Goal: Check status: Check status

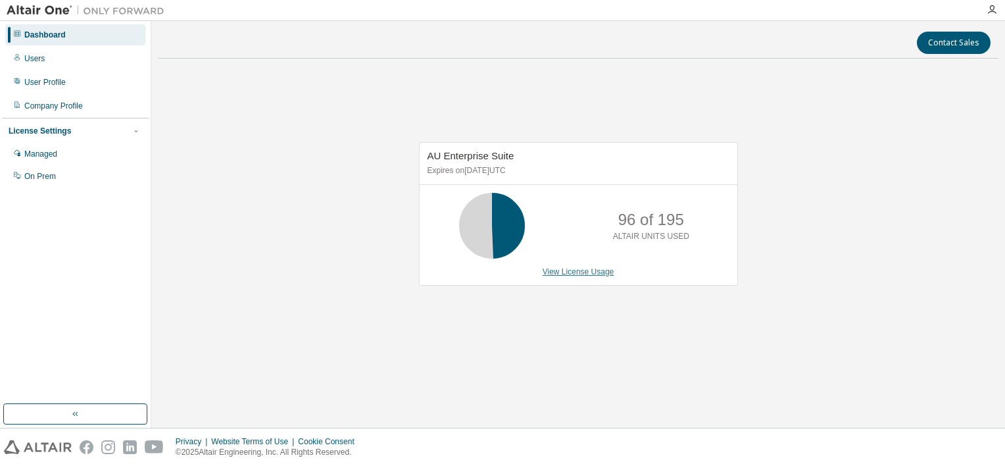
click at [574, 274] on link "View License Usage" at bounding box center [579, 271] width 72 height 9
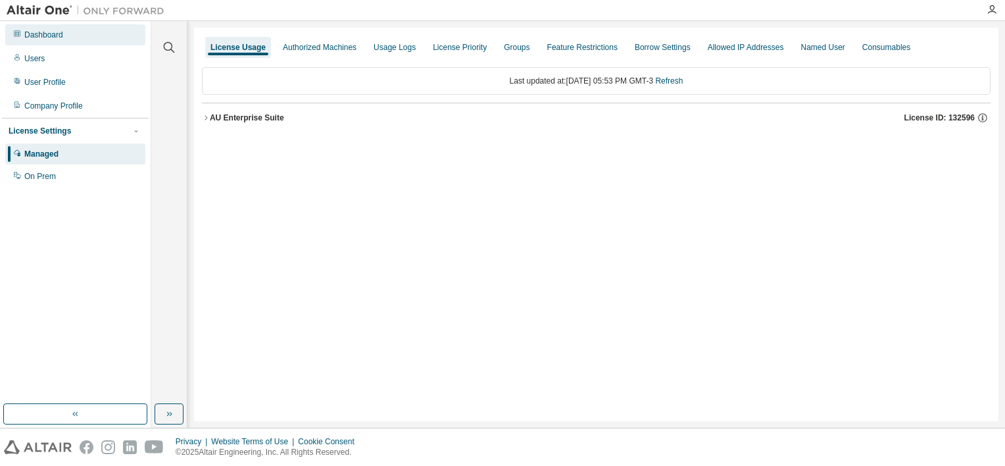
click at [67, 41] on div "Dashboard" at bounding box center [75, 34] width 140 height 21
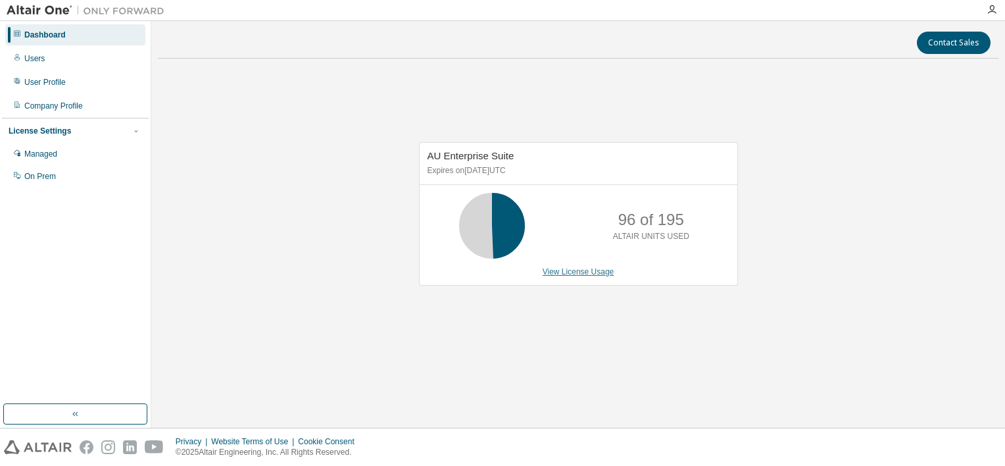
click at [571, 269] on link "View License Usage" at bounding box center [579, 271] width 72 height 9
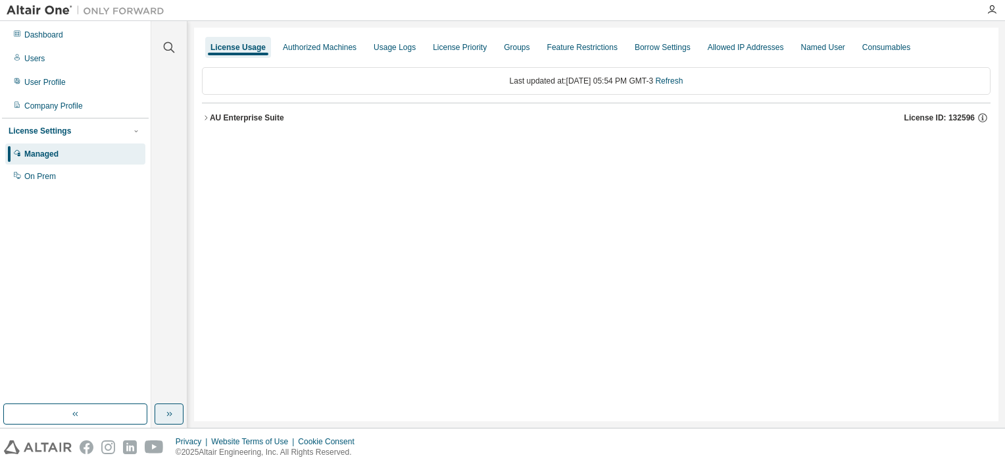
click at [172, 418] on icon "button" at bounding box center [169, 413] width 11 height 11
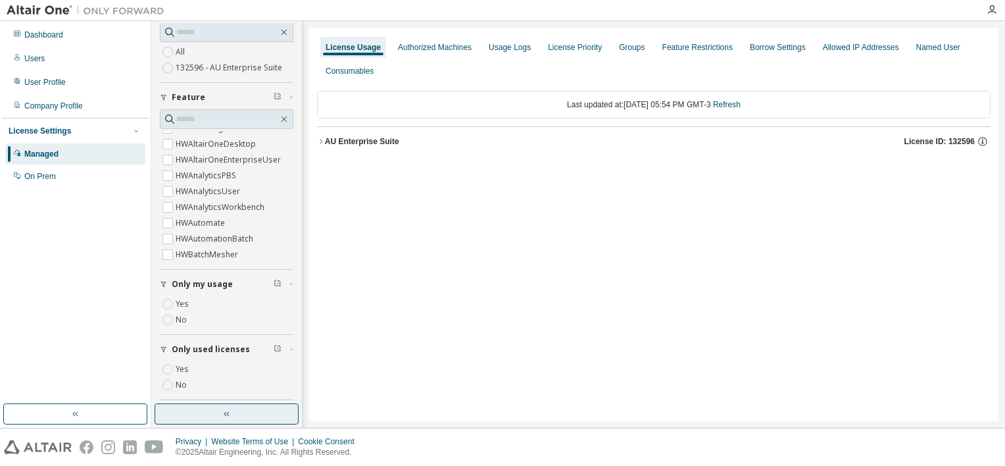
scroll to position [138, 0]
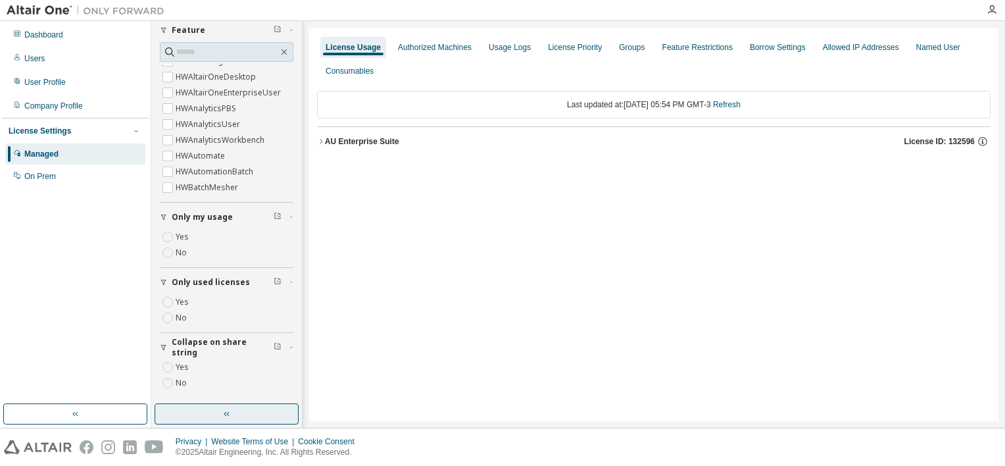
click at [182, 298] on label "Yes" at bounding box center [184, 302] width 16 height 16
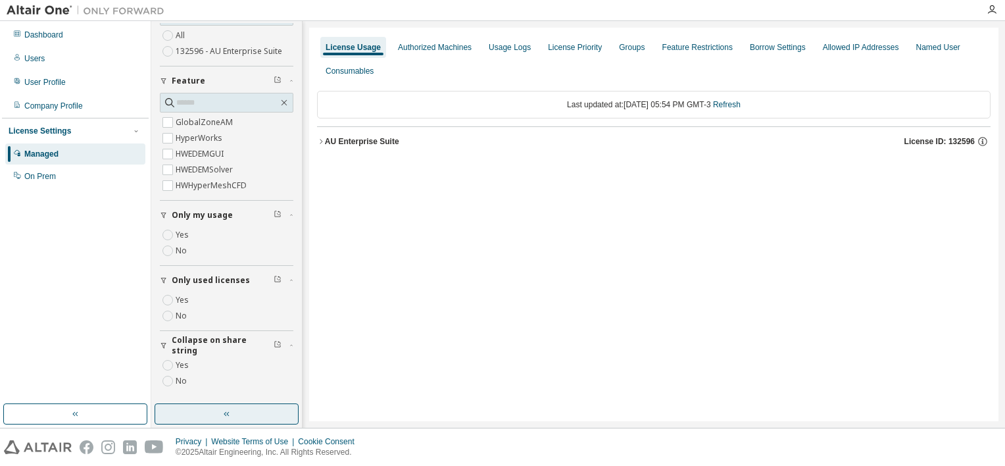
scroll to position [86, 0]
click at [351, 136] on div "AU Enterprise Suite" at bounding box center [362, 141] width 74 height 11
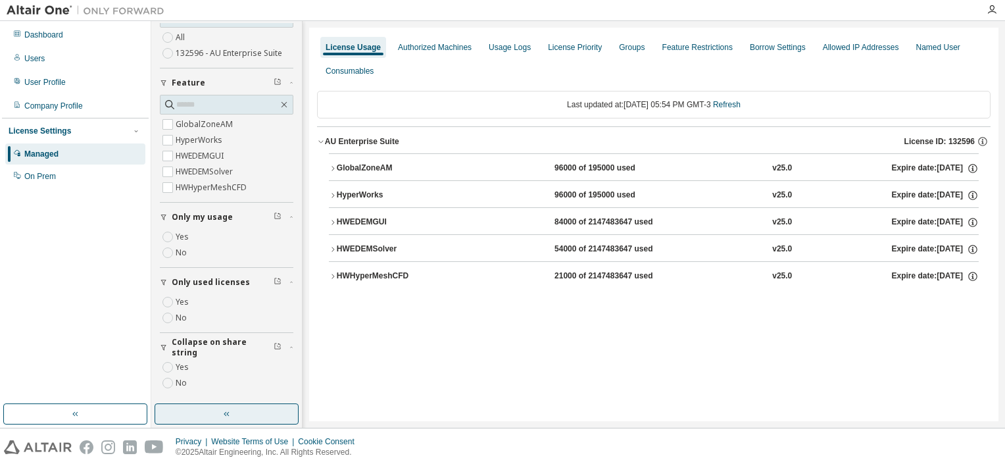
click at [491, 251] on div "HWEDEMSolver 54000 of 2147483647 used v25.0 Expire date: [DATE]" at bounding box center [658, 249] width 642 height 12
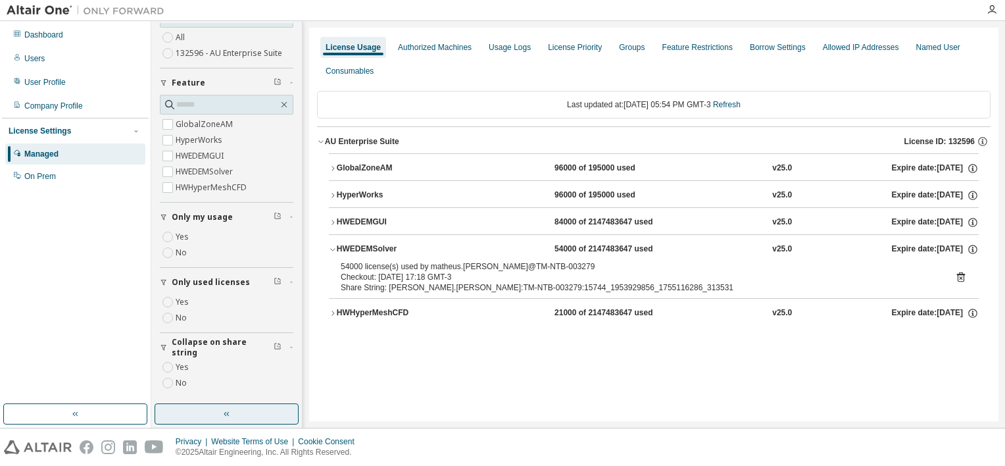
click at [534, 247] on div "HWEDEMSolver 54000 of 2147483647 used v25.0 Expire date: [DATE]" at bounding box center [658, 249] width 642 height 12
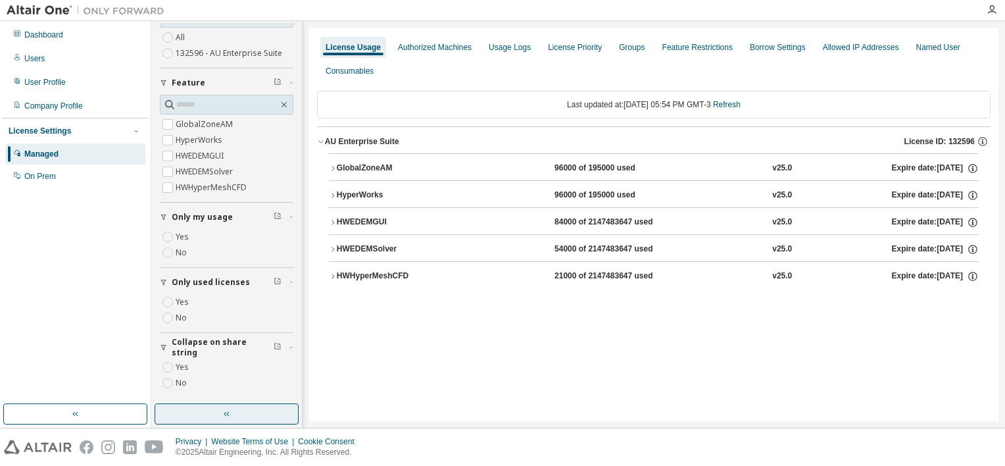
click at [529, 226] on div "HWEDEMGUI 84000 of 2147483647 used v25.0 Expire date: [DATE]" at bounding box center [658, 222] width 642 height 12
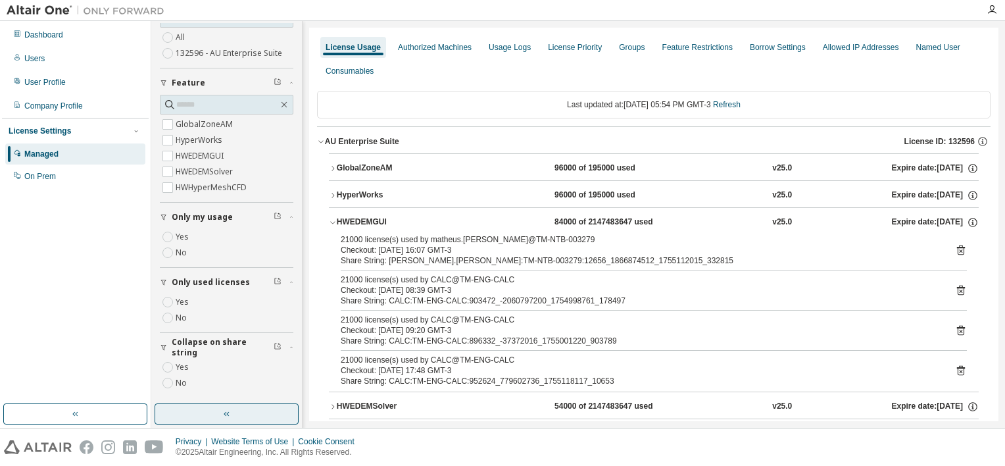
click at [528, 216] on div "HWEDEMGUI 84000 of 2147483647 used v25.0 Expire date: [DATE]" at bounding box center [658, 222] width 642 height 12
